Goal: Find specific page/section: Find specific page/section

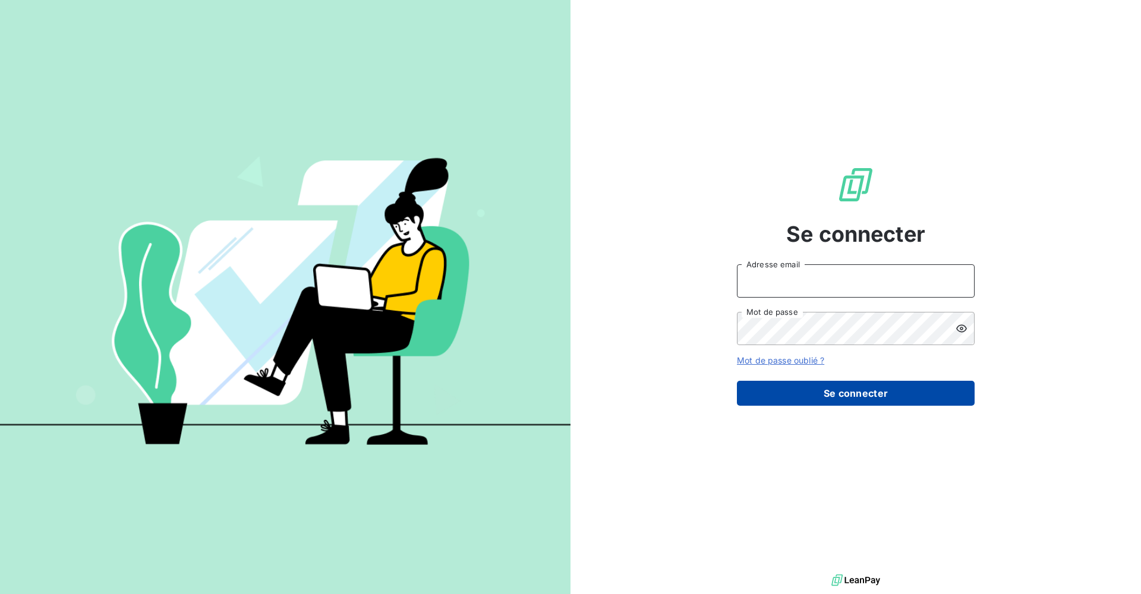
type input "[PERSON_NAME][EMAIL_ADDRESS][DOMAIN_NAME]"
click at [551, 390] on button "Se connecter" at bounding box center [856, 393] width 238 height 25
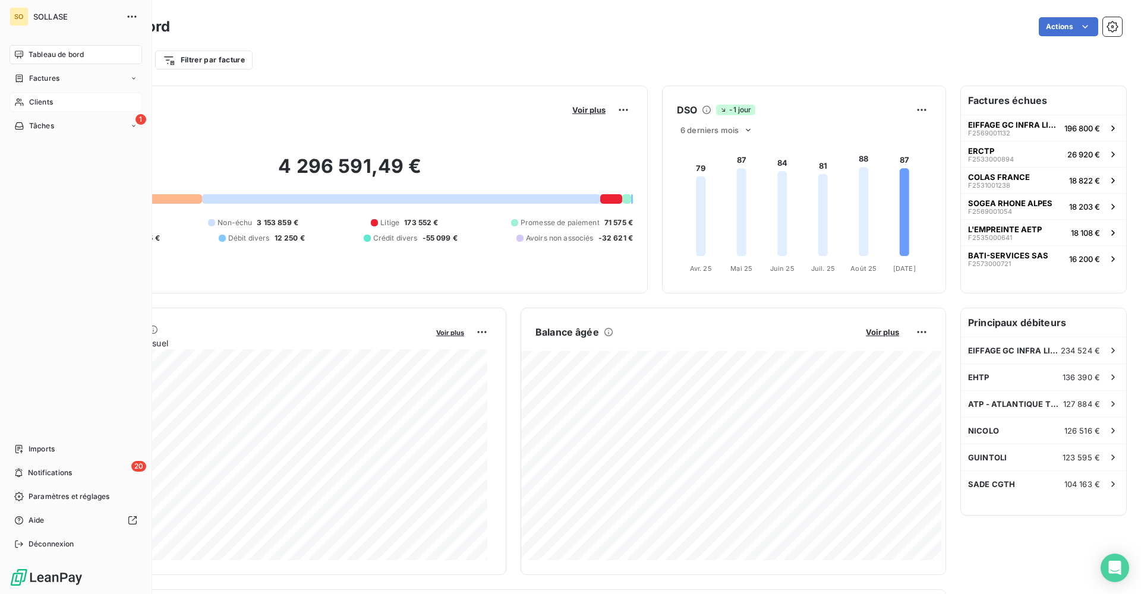
click at [52, 100] on span "Clients" at bounding box center [41, 102] width 24 height 11
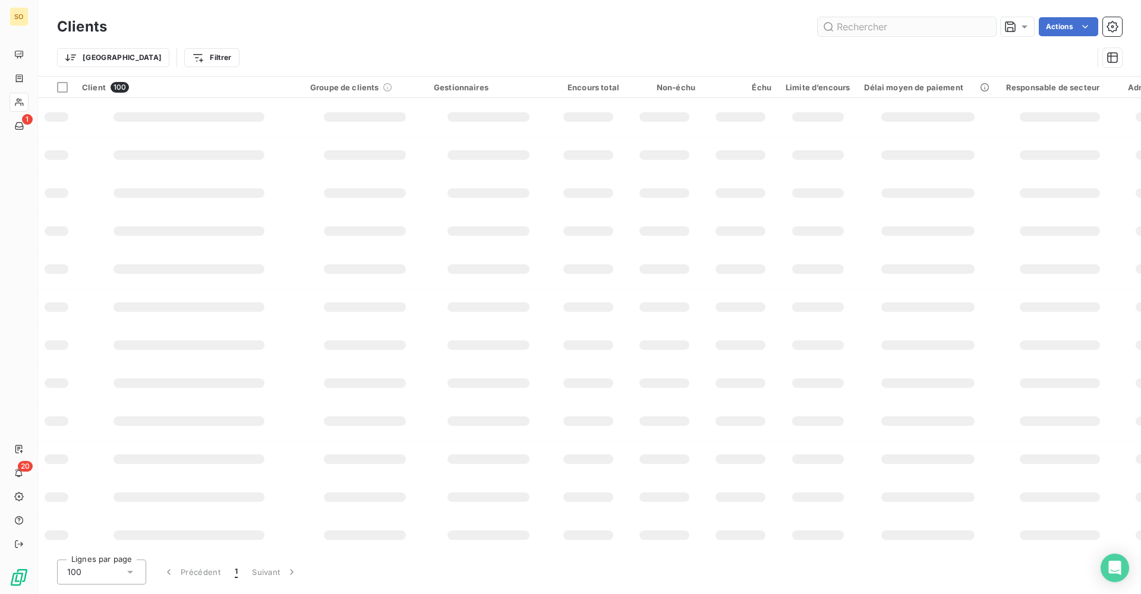
click at [551, 22] on input "text" at bounding box center [907, 26] width 178 height 19
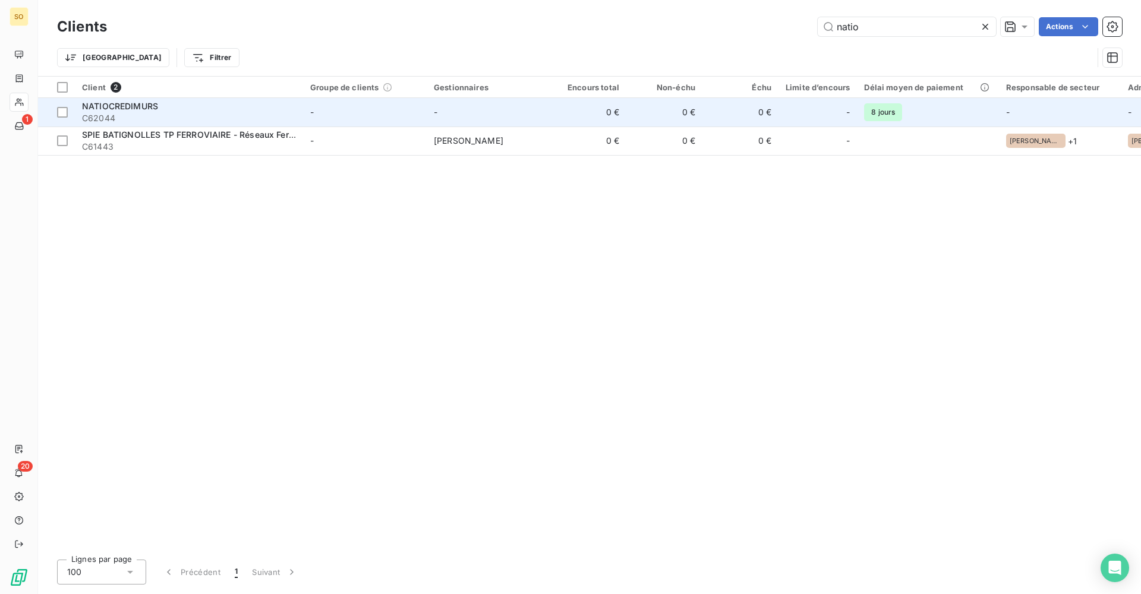
type input "natio"
click at [516, 104] on td "-" at bounding box center [489, 112] width 124 height 29
